Goal: Register for event/course

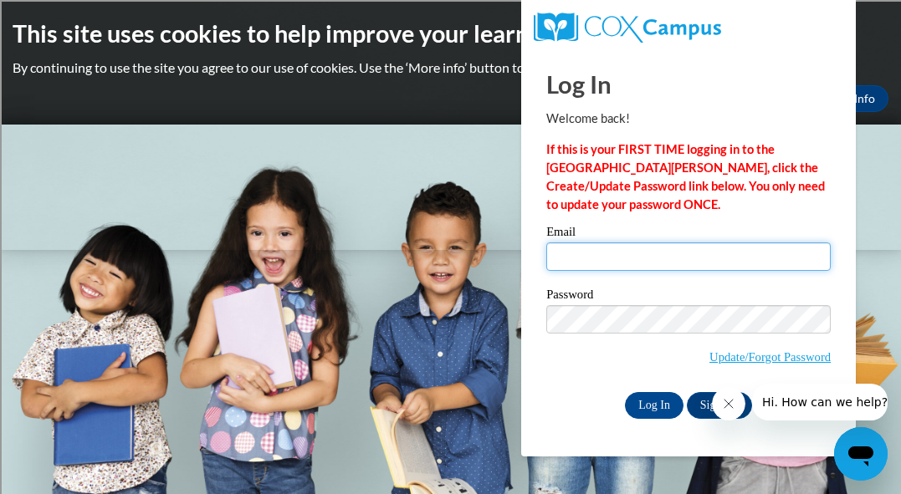
click at [567, 264] on input "Email" at bounding box center [688, 257] width 284 height 28
type input "jreinhoffer@shorewood.k12.wi.us"
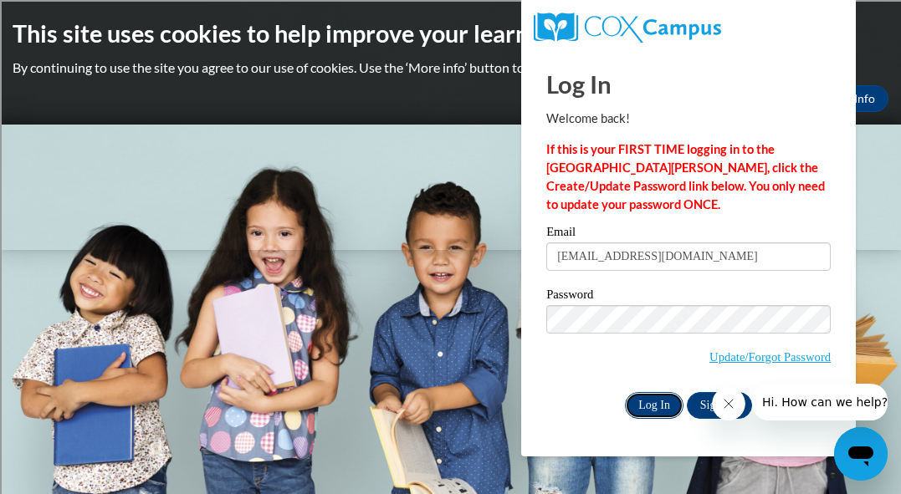
click at [657, 407] on input "Log In" at bounding box center [654, 405] width 59 height 27
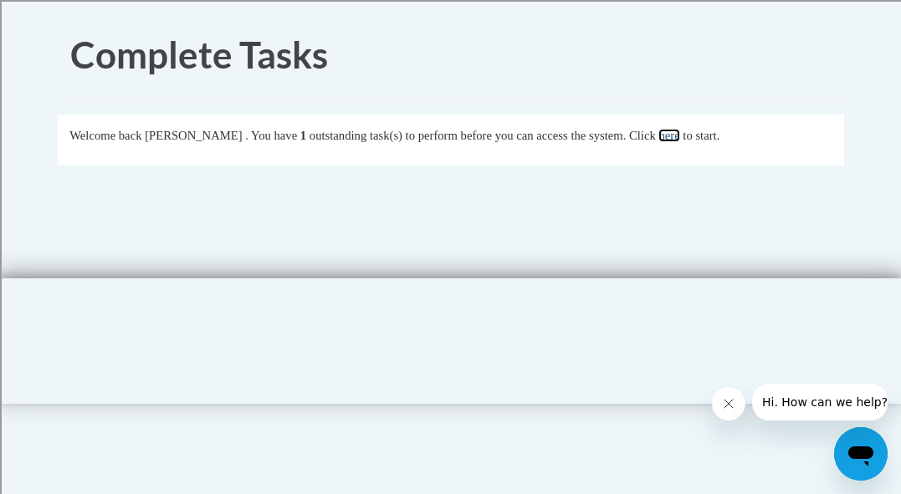
click at [679, 136] on link "here" at bounding box center [668, 135] width 21 height 13
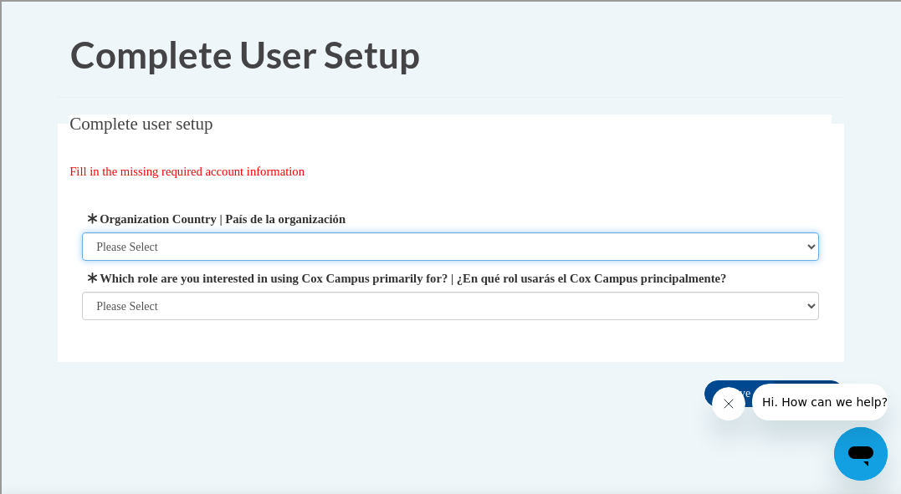
click at [183, 243] on select "Please Select United States | Estados Unidos Outside of the United States | Fue…" at bounding box center [450, 247] width 737 height 28
select select "ad49bcad-a171-4b2e-b99c-48b446064914"
click at [82, 233] on select "Please Select United States | Estados Unidos Outside of the United States | Fue…" at bounding box center [450, 247] width 737 height 28
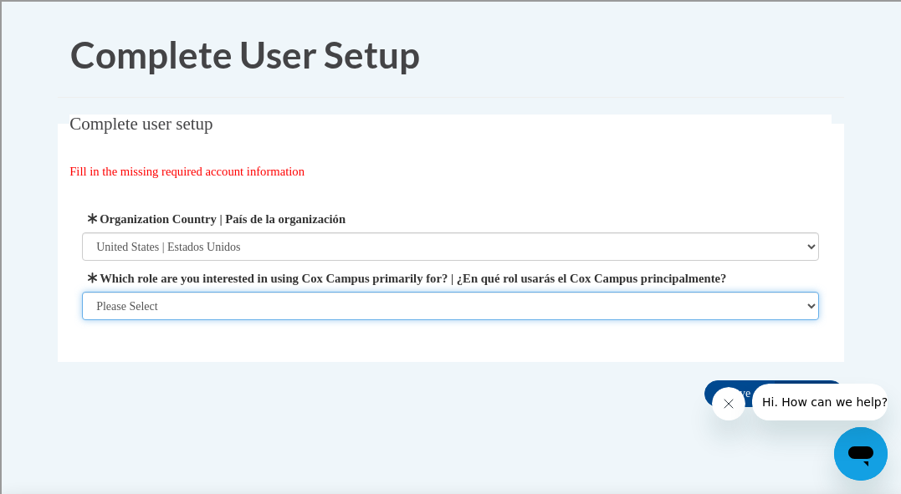
click at [163, 320] on select "Please Select College/University | Colegio/Universidad Community/Nonprofit Part…" at bounding box center [450, 306] width 737 height 28
select select "fbf2d438-af2f-41f8-98f1-81c410e29de3"
click at [82, 320] on select "Please Select College/University | Colegio/Universidad Community/Nonprofit Part…" at bounding box center [450, 306] width 737 height 28
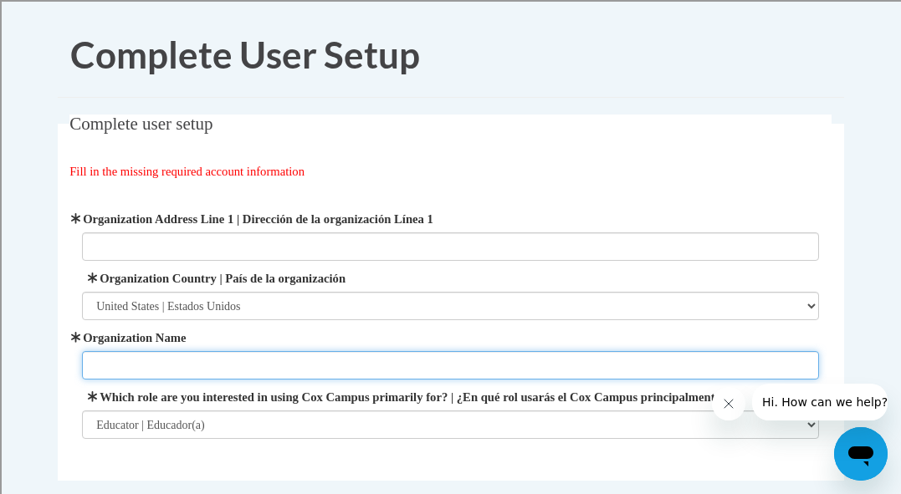
click at [160, 365] on input "Organization Name" at bounding box center [450, 365] width 737 height 28
type input "Atwater Elementary"
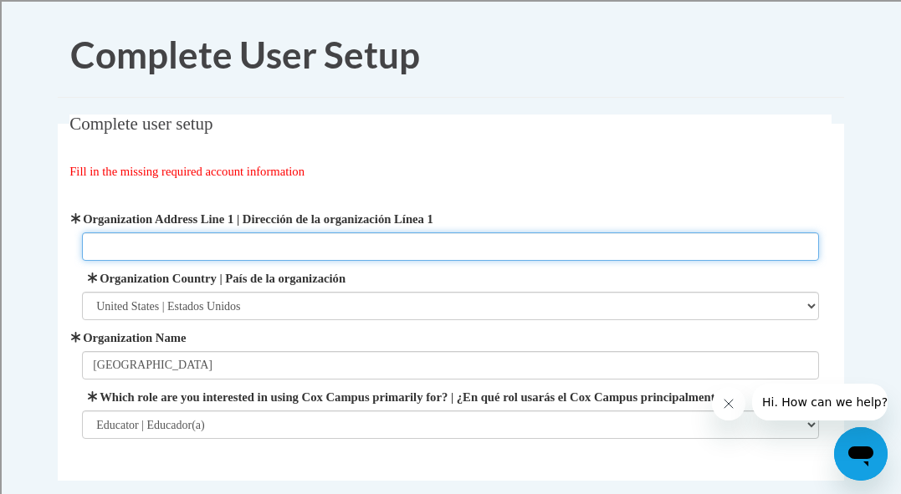
type input "2100 E. Capitol Drive"
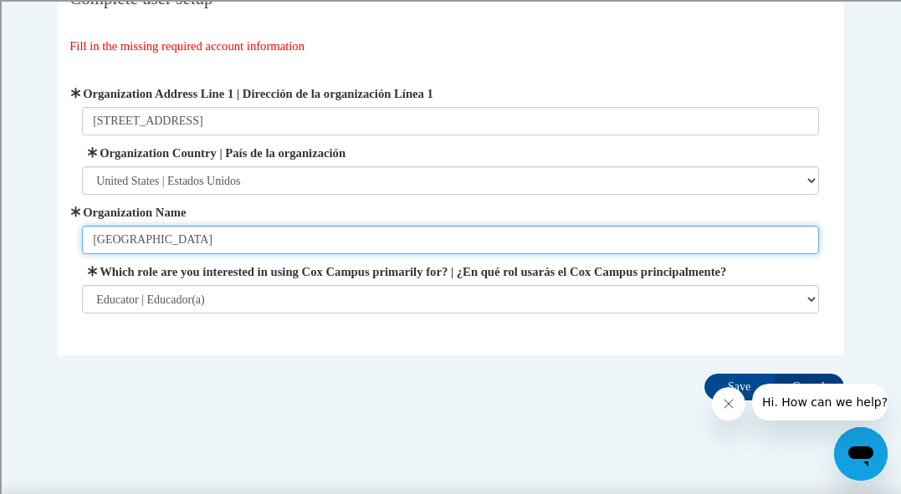
scroll to position [169, 0]
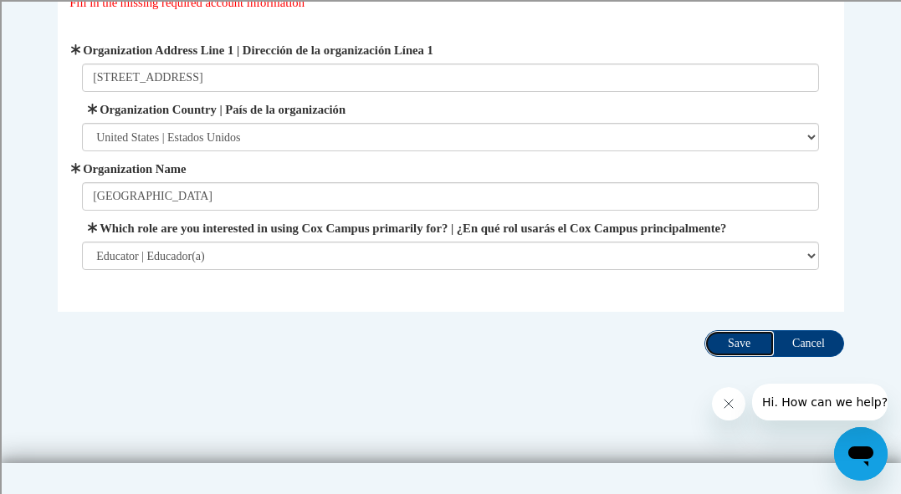
click at [740, 357] on input "Save" at bounding box center [739, 343] width 70 height 27
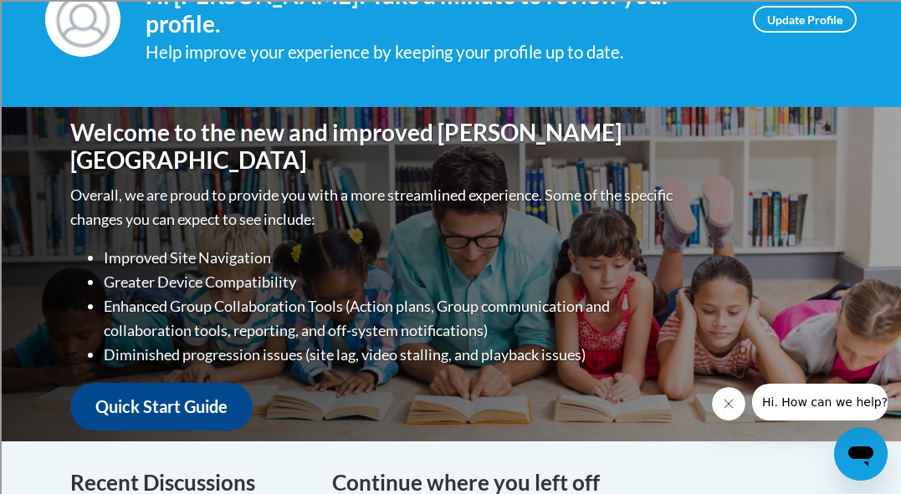
scroll to position [284, 0]
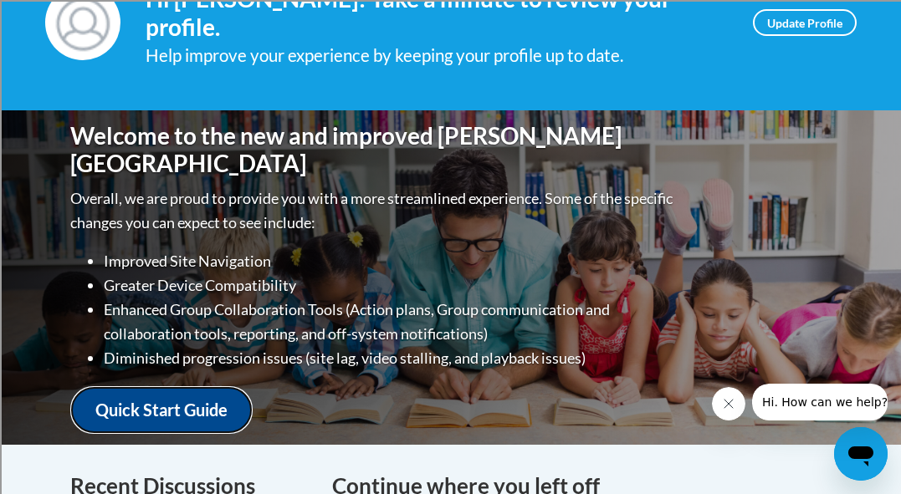
click at [183, 397] on link "Quick Start Guide" at bounding box center [161, 410] width 182 height 48
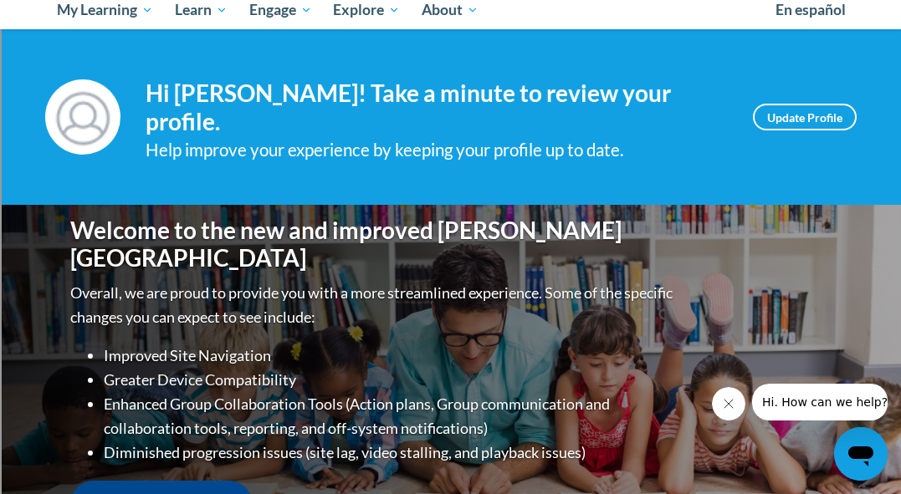
scroll to position [174, 0]
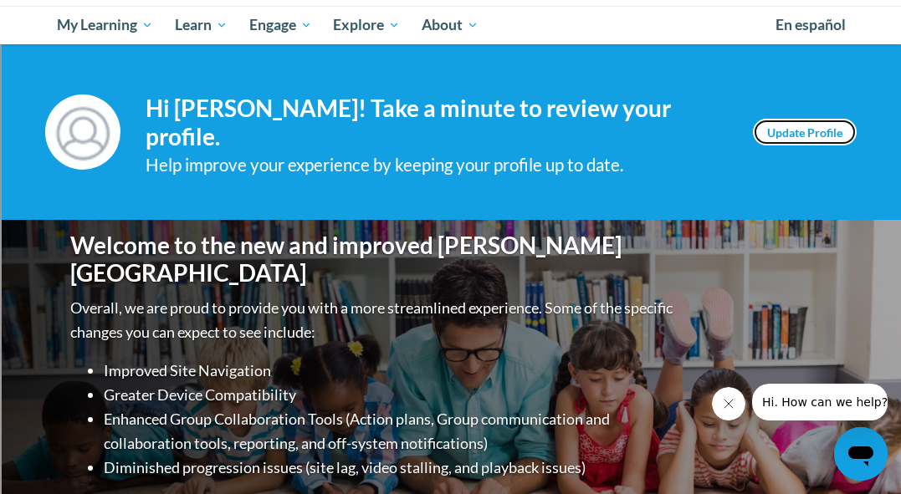
click at [788, 138] on link "Update Profile" at bounding box center [805, 132] width 104 height 27
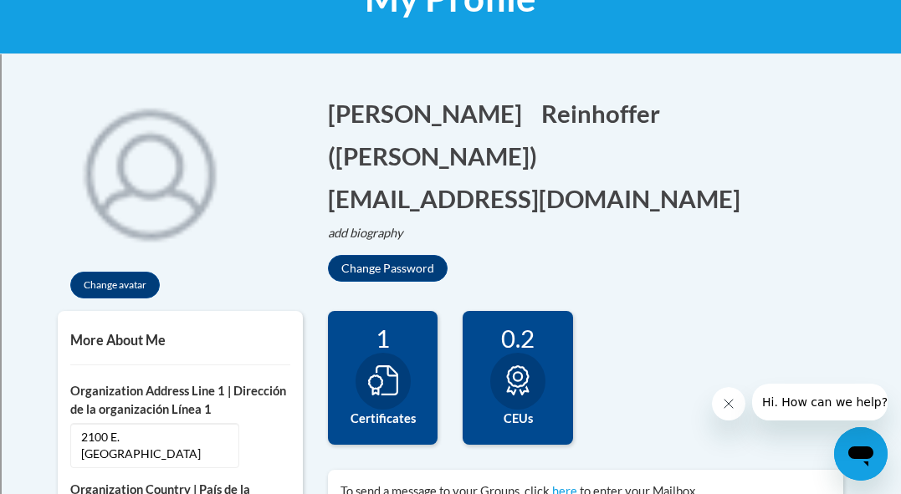
scroll to position [295, 0]
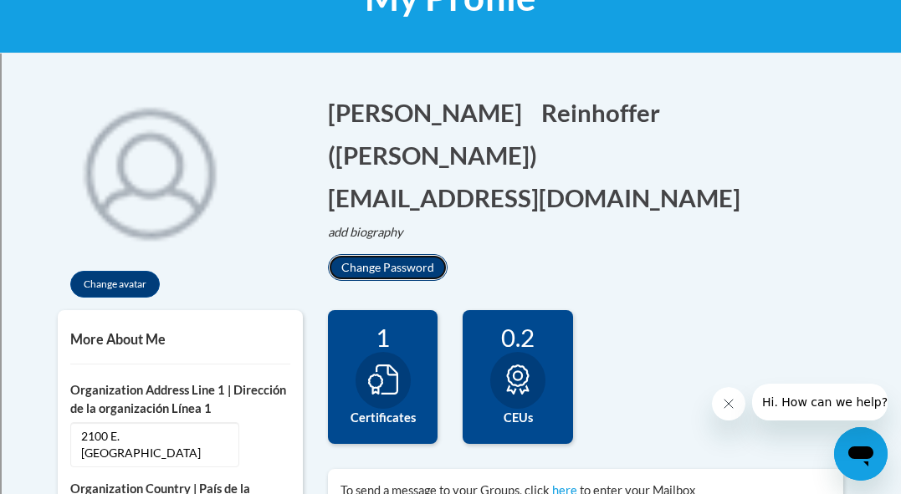
click at [376, 254] on button "Change Password" at bounding box center [388, 267] width 120 height 27
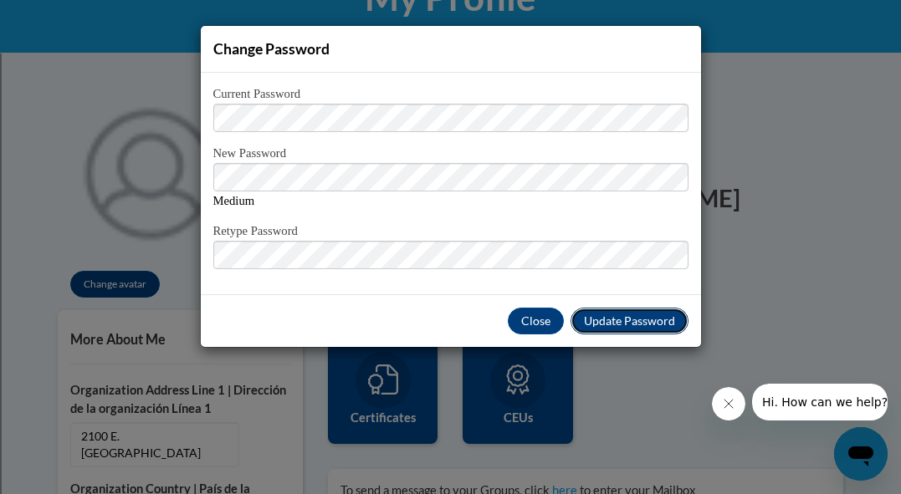
click at [634, 325] on span "Update Password" at bounding box center [629, 321] width 91 height 14
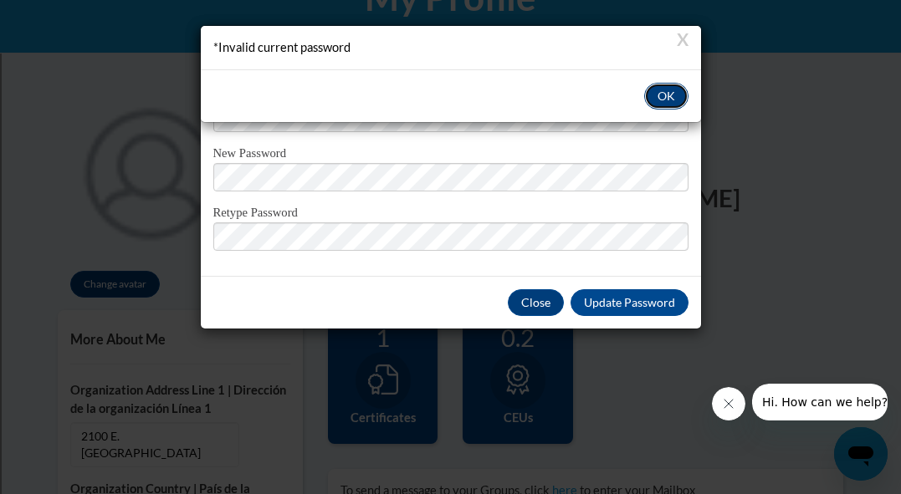
click at [661, 98] on button "OK" at bounding box center [666, 96] width 44 height 27
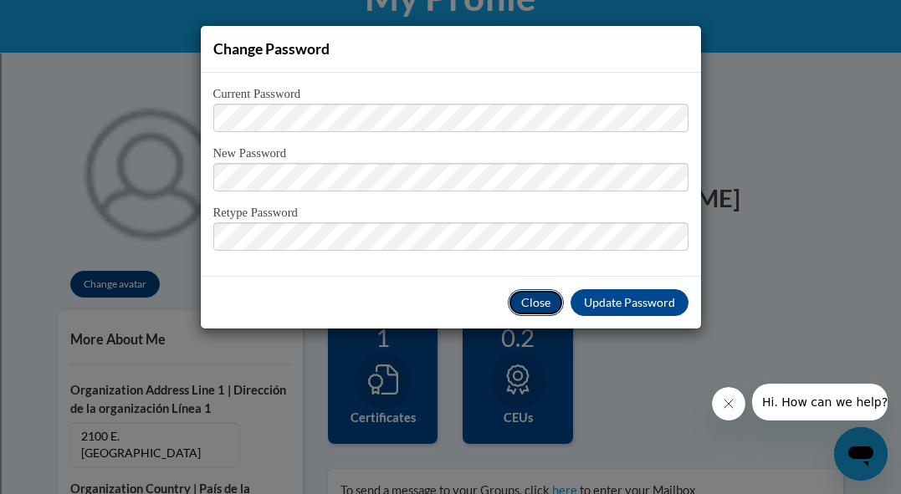
click at [542, 309] on button "Close" at bounding box center [536, 302] width 56 height 27
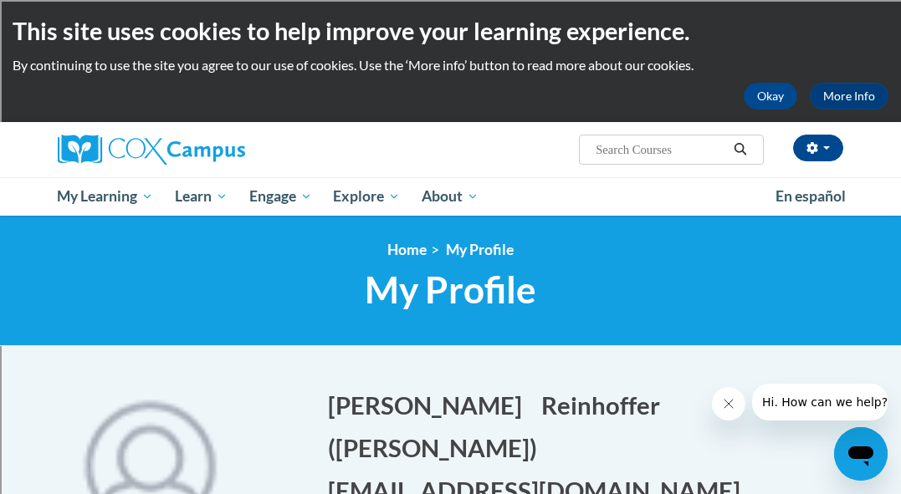
scroll to position [0, 0]
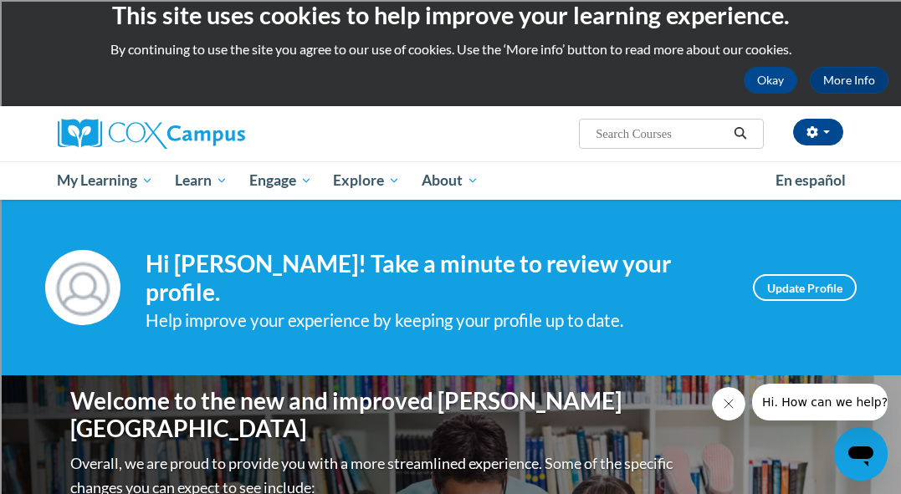
scroll to position [20, 0]
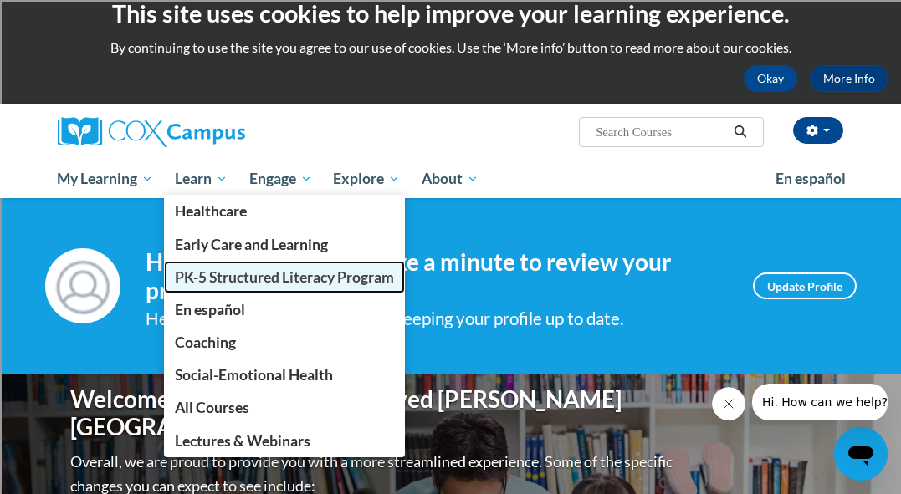
click at [237, 280] on span "PK-5 Structured Literacy Program" at bounding box center [284, 278] width 219 height 18
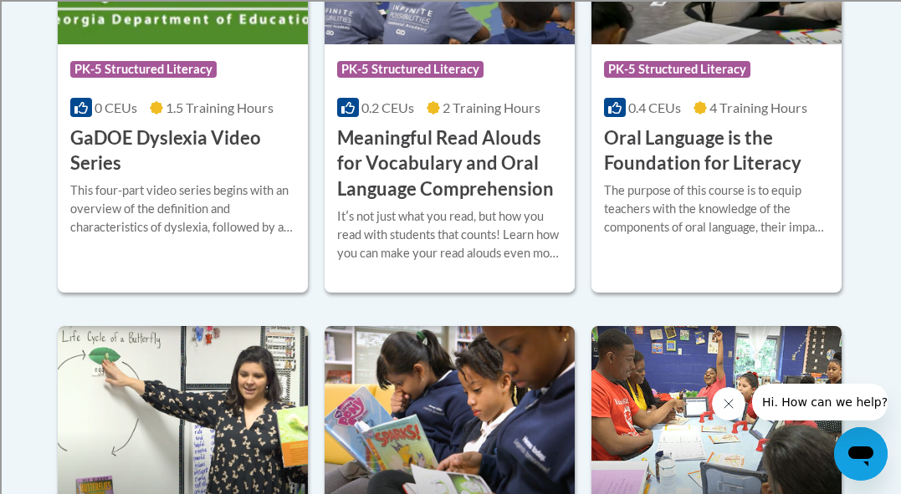
scroll to position [1502, 0]
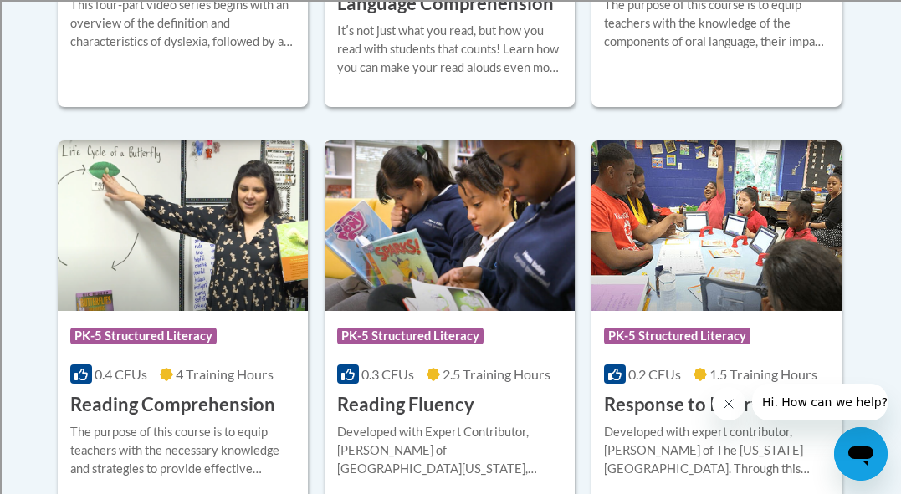
click at [358, 218] on img at bounding box center [450, 226] width 250 height 171
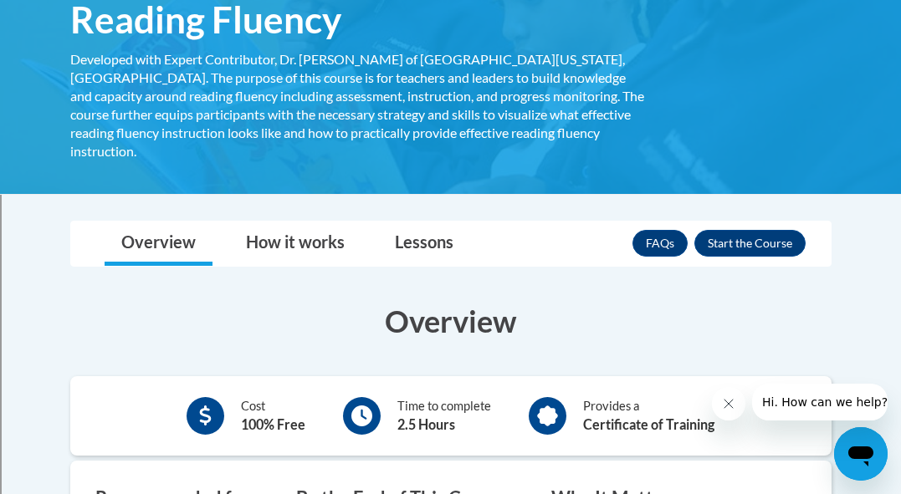
scroll to position [300, 0]
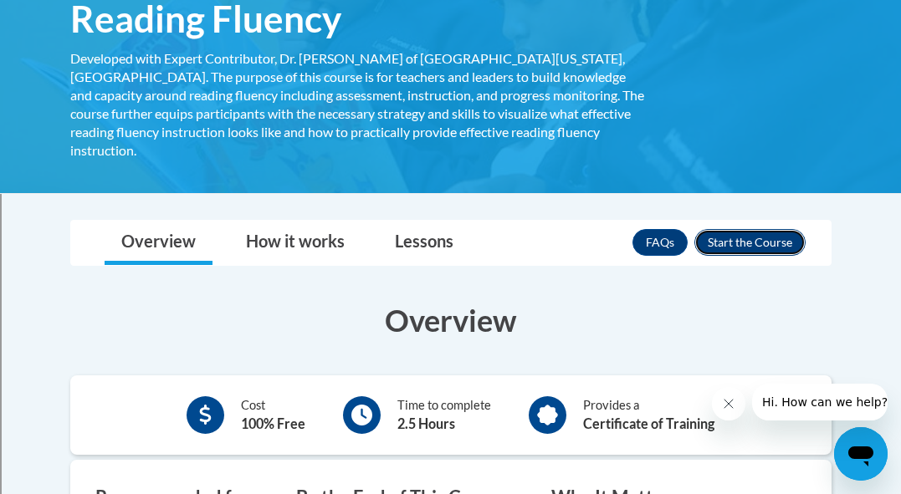
click at [736, 233] on button "Enroll" at bounding box center [749, 242] width 111 height 27
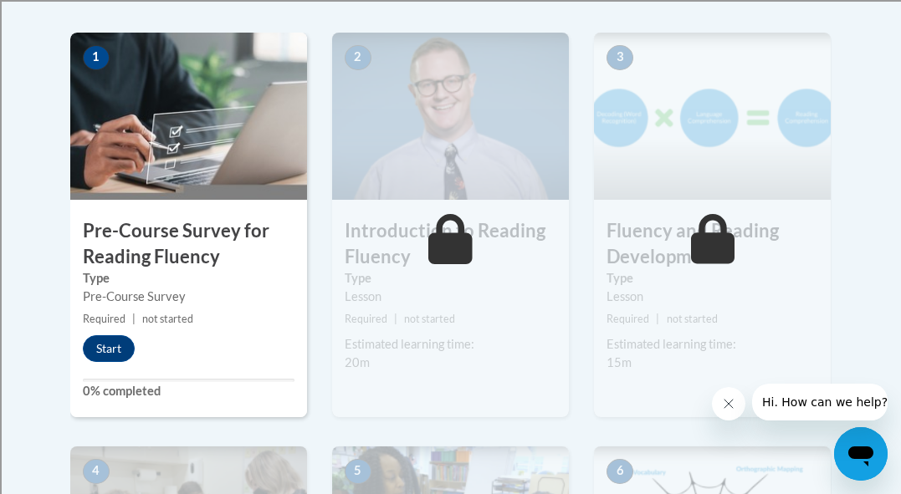
scroll to position [533, 0]
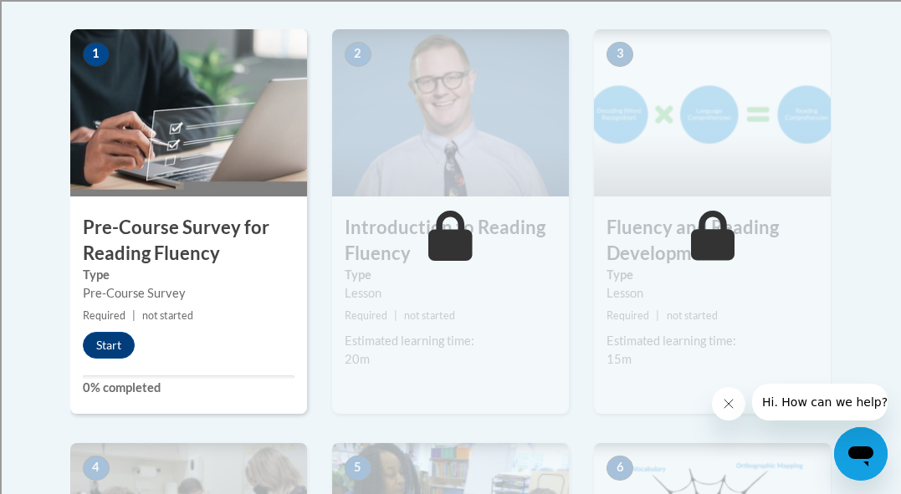
click at [144, 175] on img at bounding box center [188, 112] width 237 height 167
click at [84, 68] on img at bounding box center [188, 112] width 237 height 167
click at [96, 337] on button "Start" at bounding box center [109, 345] width 52 height 27
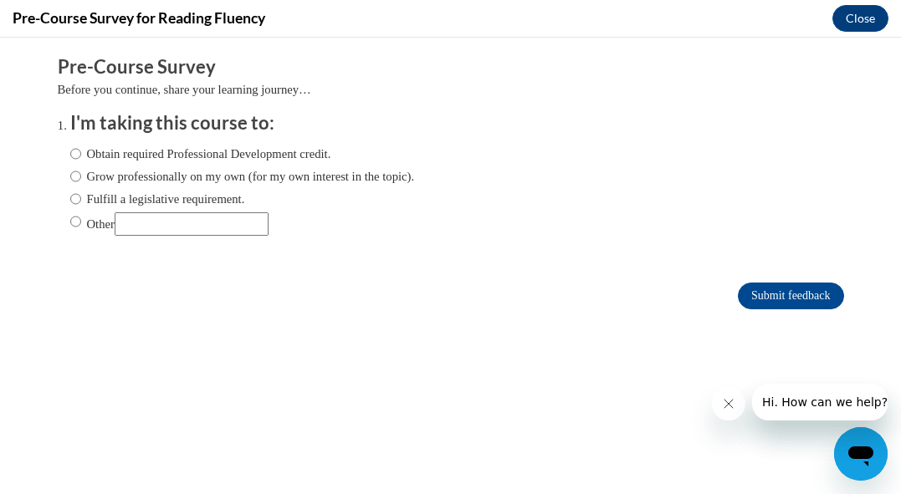
scroll to position [0, 0]
click at [71, 150] on input "Obtain required Professional Development credit." at bounding box center [75, 154] width 11 height 18
radio input "true"
click at [782, 295] on input "Submit feedback" at bounding box center [790, 296] width 105 height 27
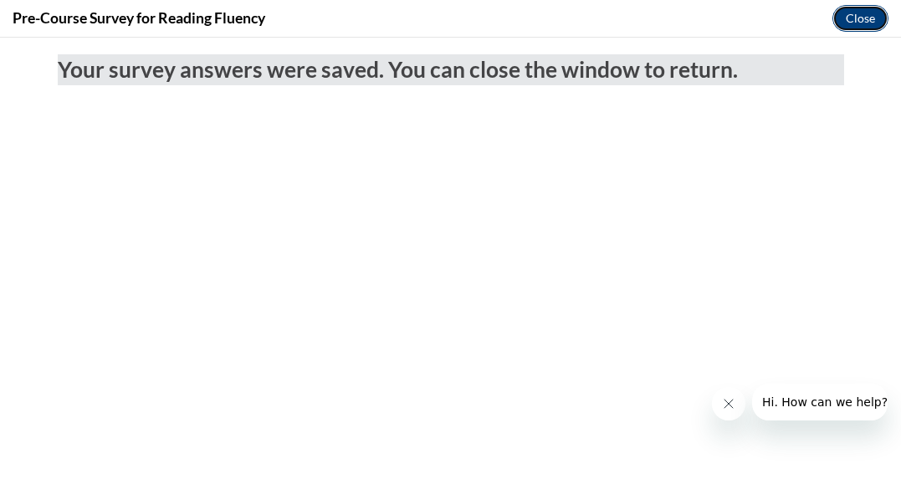
click at [866, 11] on button "Close" at bounding box center [860, 18] width 56 height 27
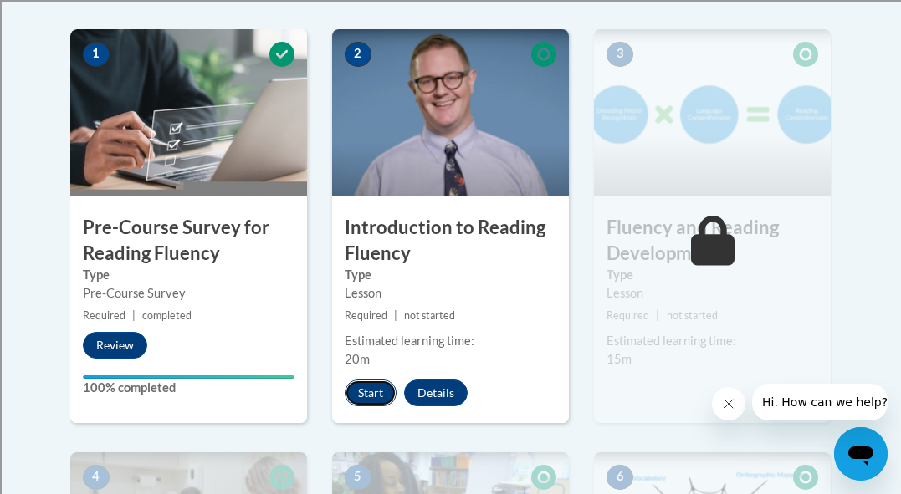
click at [364, 393] on button "Start" at bounding box center [371, 393] width 52 height 27
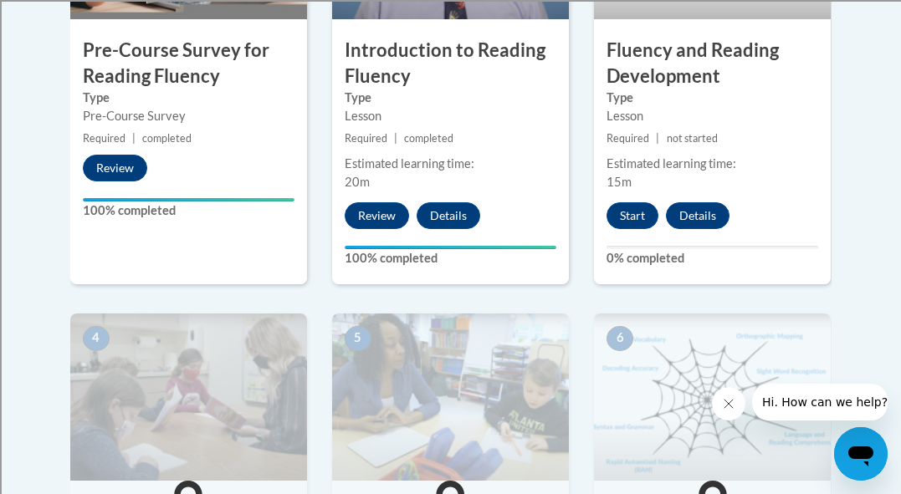
scroll to position [714, 0]
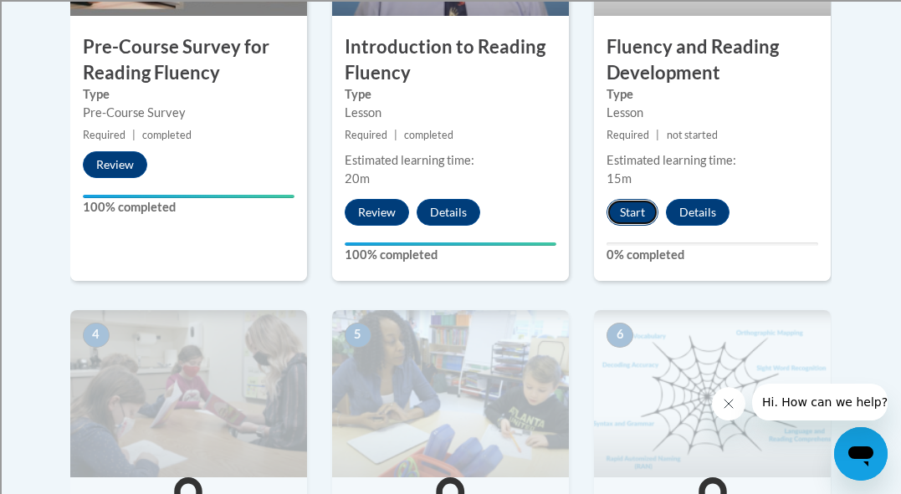
click at [644, 212] on button "Start" at bounding box center [632, 212] width 52 height 27
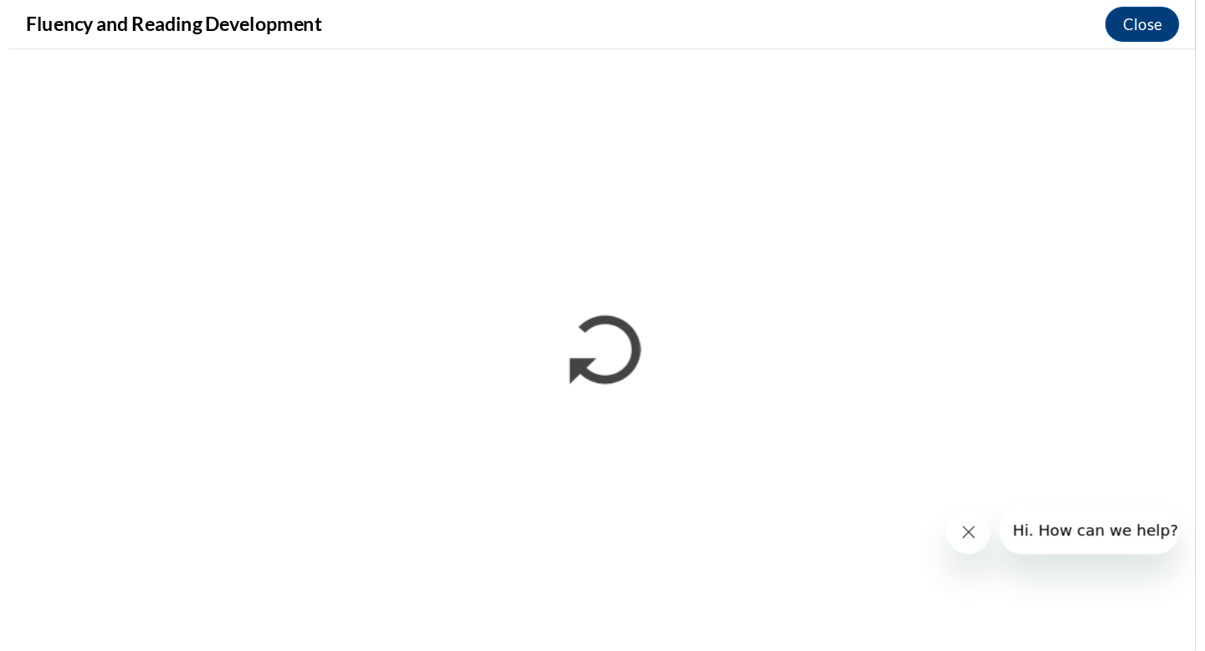
scroll to position [0, 0]
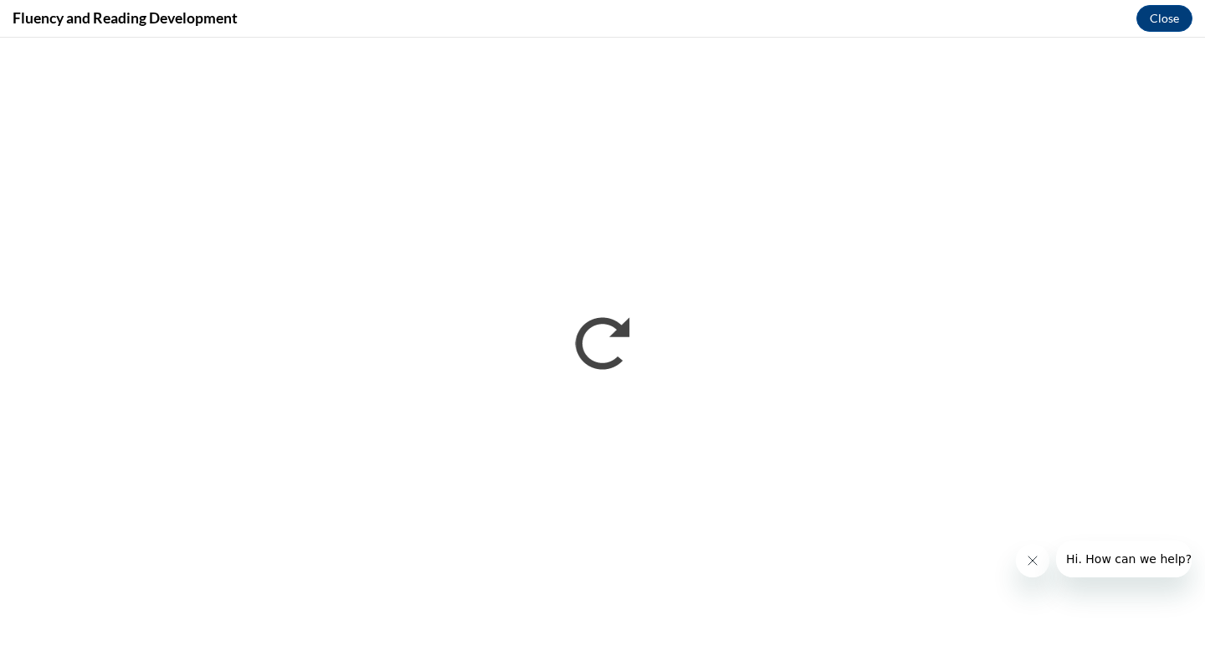
click at [900, 494] on icon "Close message from company" at bounding box center [1032, 560] width 8 height 8
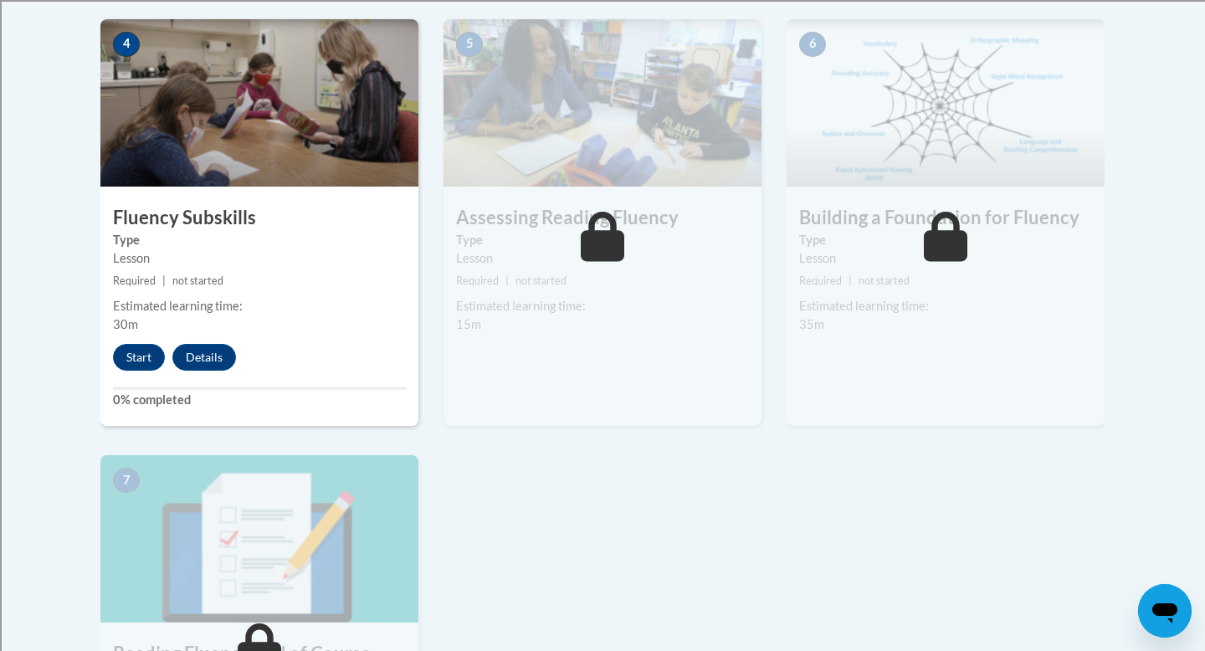
scroll to position [981, 0]
